Goal: Use online tool/utility: Utilize a website feature to perform a specific function

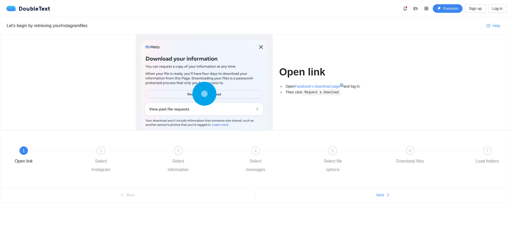
click at [260, 48] on div at bounding box center [204, 95] width 126 height 110
click at [202, 148] on div "3 Select information" at bounding box center [201, 161] width 77 height 28
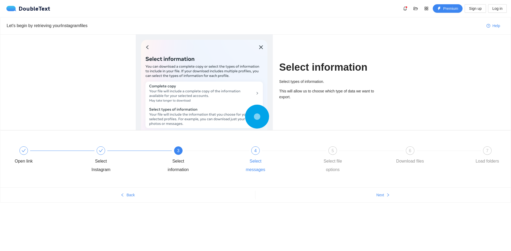
click at [300, 151] on div at bounding box center [293, 151] width 77 height 2
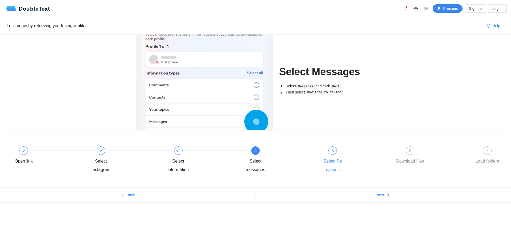
click at [355, 149] on div "5 Select file options" at bounding box center [355, 161] width 77 height 28
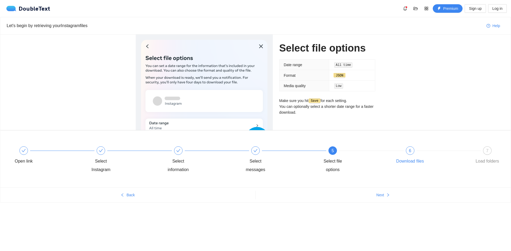
click at [406, 147] on div "6 Download files" at bounding box center [432, 156] width 77 height 19
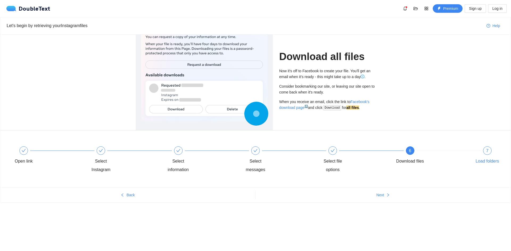
click at [484, 149] on div "7" at bounding box center [487, 151] width 9 height 9
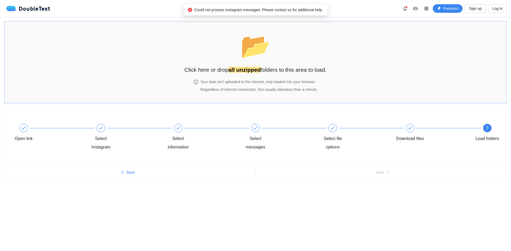
click at [283, 64] on div "📂 Click here or drop all unzipped folders to this area to load." at bounding box center [255, 50] width 142 height 47
click at [326, 132] on div "Select file options" at bounding box center [355, 138] width 77 height 28
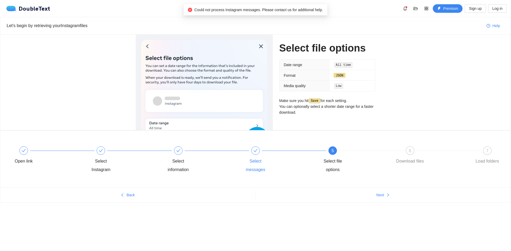
click at [277, 152] on div "Select messages" at bounding box center [278, 161] width 77 height 28
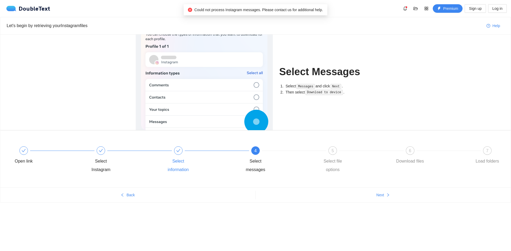
click at [181, 160] on div "Select information" at bounding box center [178, 165] width 31 height 17
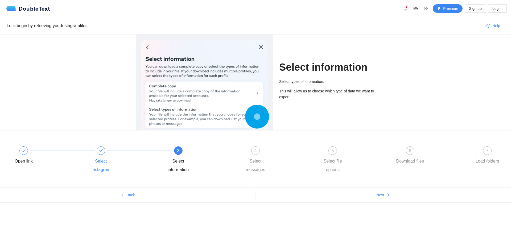
click at [110, 160] on div "Select Instagram" at bounding box center [100, 165] width 31 height 17
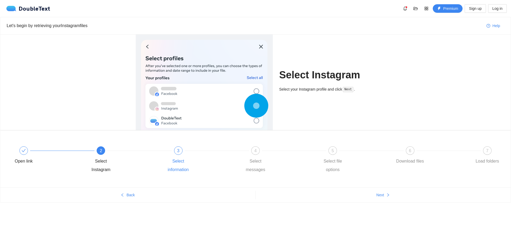
click at [180, 163] on div "Select information" at bounding box center [178, 165] width 31 height 17
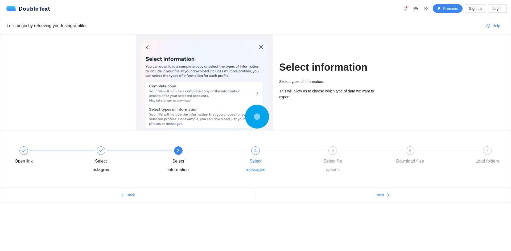
click at [246, 157] on div "4 Select messages" at bounding box center [278, 161] width 77 height 28
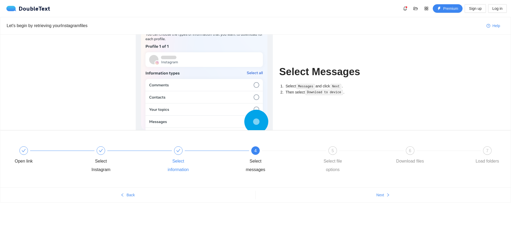
click at [164, 155] on div "Select information" at bounding box center [201, 161] width 77 height 28
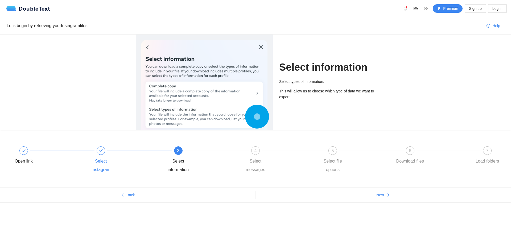
click at [96, 158] on div "Select Instagram" at bounding box center [100, 165] width 31 height 17
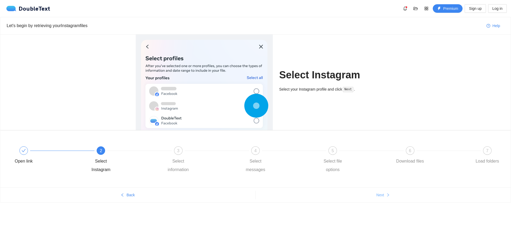
click at [307, 199] on button "Next" at bounding box center [382, 195] width 255 height 9
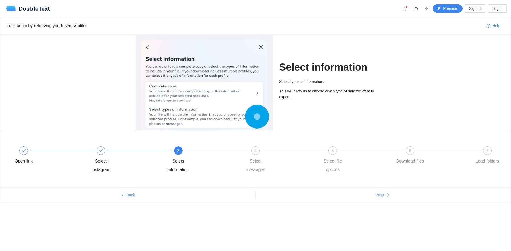
click at [307, 199] on button "Next" at bounding box center [382, 195] width 255 height 9
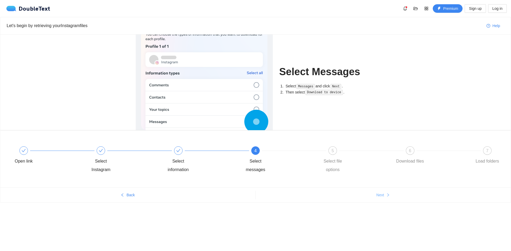
click at [307, 199] on button "Next" at bounding box center [382, 195] width 255 height 9
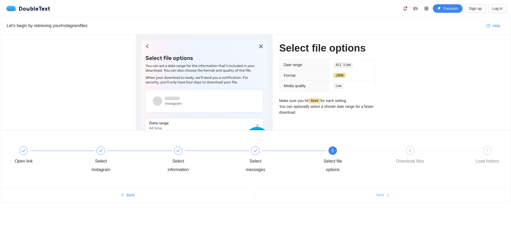
click at [307, 199] on button "Next" at bounding box center [382, 195] width 255 height 9
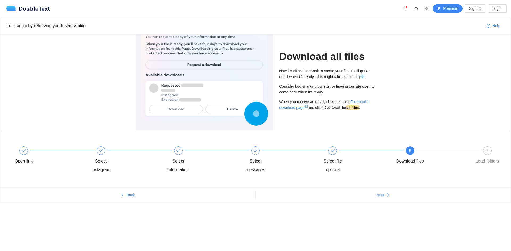
click at [307, 199] on button "Next" at bounding box center [382, 195] width 255 height 9
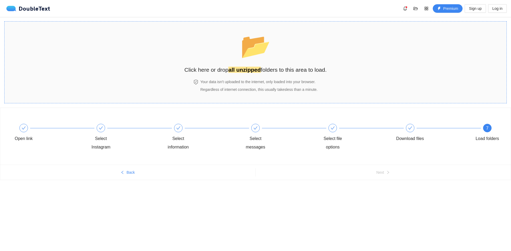
click at [256, 74] on div "📂 Click here or drop all unzipped folders to this area to load." at bounding box center [255, 52] width 142 height 50
click at [240, 68] on strong "all unzipped" at bounding box center [244, 70] width 32 height 6
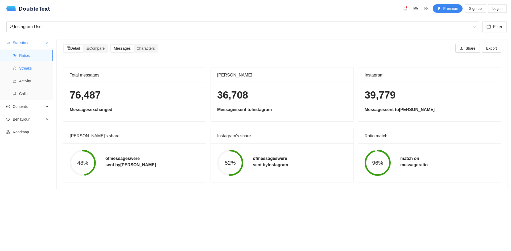
click at [24, 66] on span "Streaks" at bounding box center [34, 68] width 30 height 11
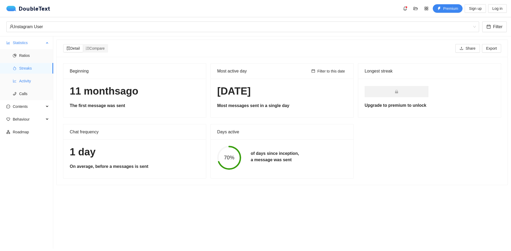
click at [25, 79] on span "Activity" at bounding box center [34, 81] width 30 height 11
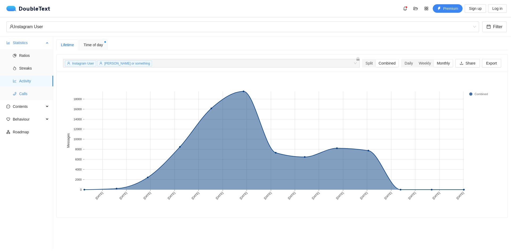
click at [23, 94] on span "Calls" at bounding box center [34, 94] width 30 height 11
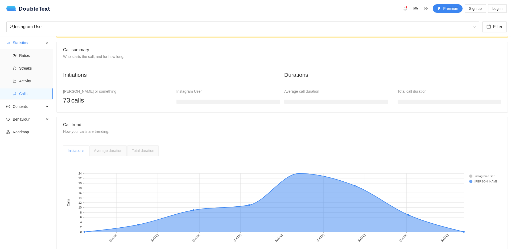
scroll to position [45, 0]
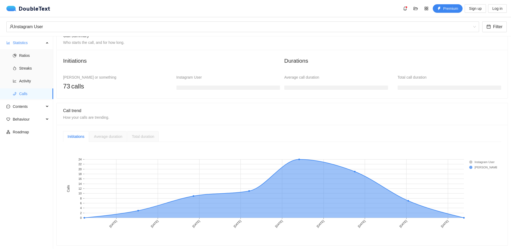
click at [96, 135] on span "Average duration" at bounding box center [108, 137] width 28 height 4
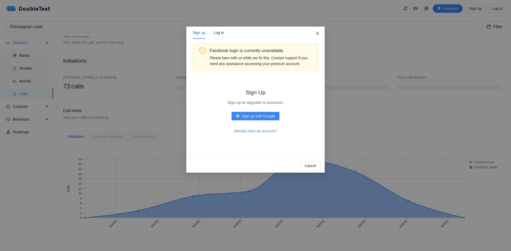
click at [318, 32] on icon "close" at bounding box center [317, 33] width 4 height 4
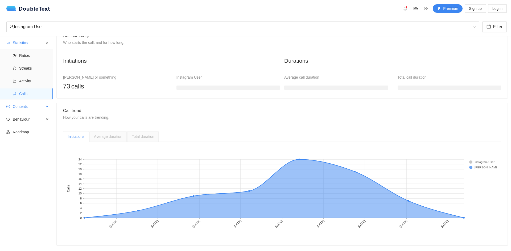
click at [21, 111] on span "Contents" at bounding box center [28, 106] width 31 height 11
click at [24, 124] on span "Word Cloud" at bounding box center [34, 119] width 30 height 11
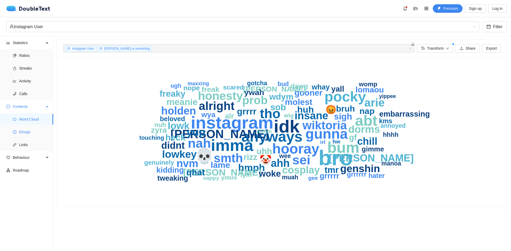
click at [27, 134] on span "Emojis" at bounding box center [34, 132] width 30 height 11
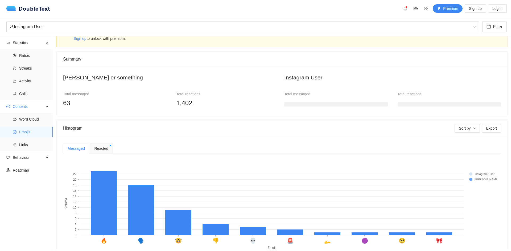
scroll to position [48, 0]
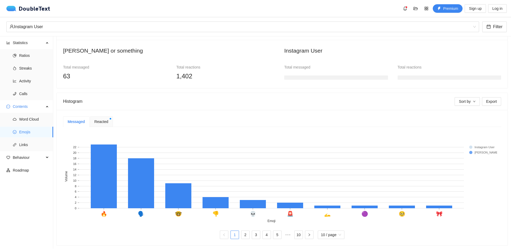
click at [96, 119] on span "Reacted" at bounding box center [101, 122] width 14 height 6
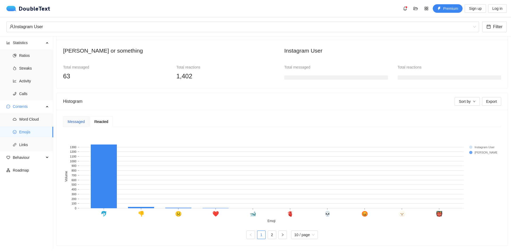
click at [78, 119] on div "Messaged" at bounding box center [76, 122] width 17 height 6
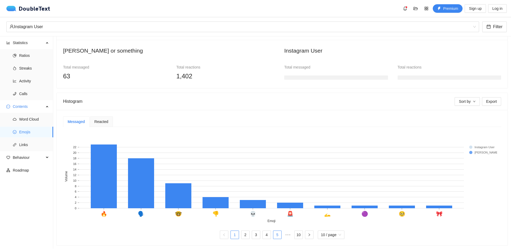
click at [273, 231] on link "5" at bounding box center [277, 235] width 8 height 8
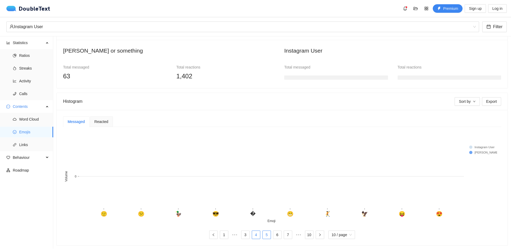
click at [252, 231] on link "4" at bounding box center [256, 235] width 8 height 8
click at [241, 231] on li "2" at bounding box center [240, 235] width 9 height 9
click at [38, 144] on span "Links" at bounding box center [34, 145] width 30 height 11
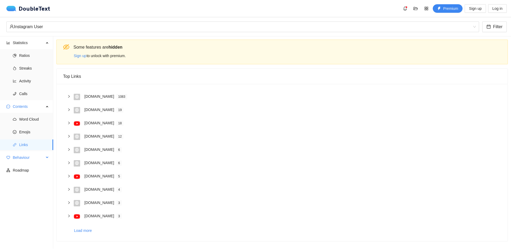
click at [39, 159] on span "Behaviour" at bounding box center [28, 157] width 31 height 11
click at [38, 171] on span "Engagement" at bounding box center [34, 170] width 30 height 11
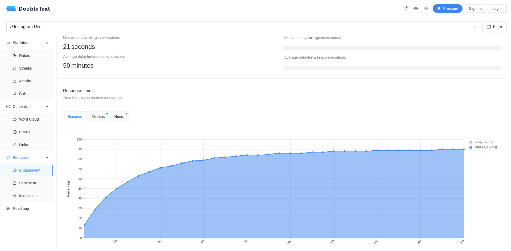
scroll to position [160, 0]
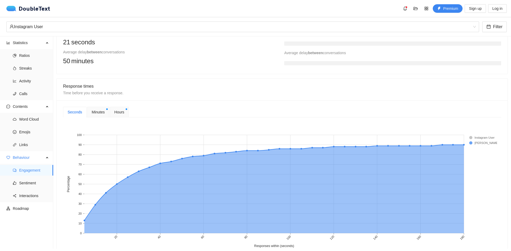
click at [94, 112] on span "Minutes" at bounding box center [97, 112] width 13 height 6
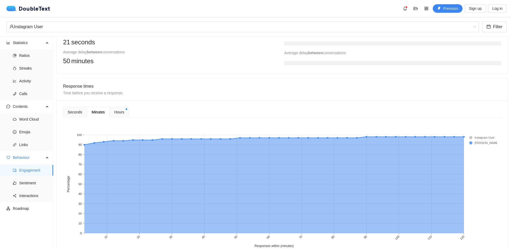
click at [118, 110] on span "Hours" at bounding box center [119, 112] width 10 height 6
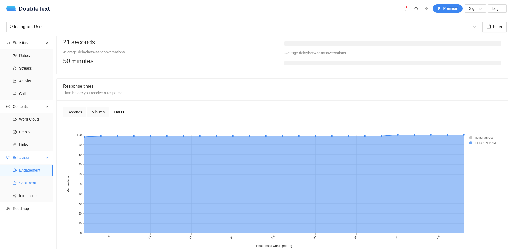
click at [27, 184] on span "Sentiment" at bounding box center [34, 183] width 30 height 11
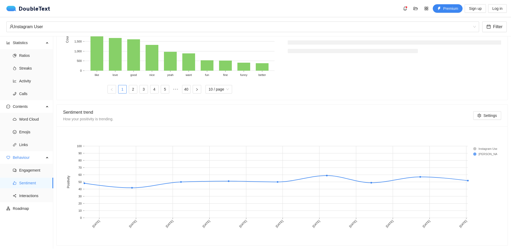
scroll to position [230, 0]
click at [25, 197] on span "Interactions" at bounding box center [34, 196] width 30 height 11
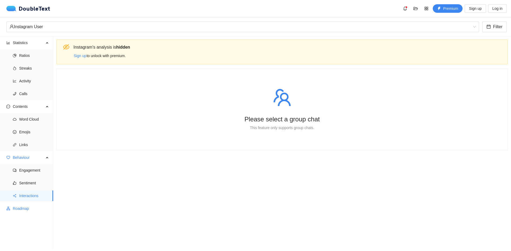
click at [29, 211] on span "Roadmap" at bounding box center [31, 208] width 36 height 11
